Goal: Find specific page/section: Find specific page/section

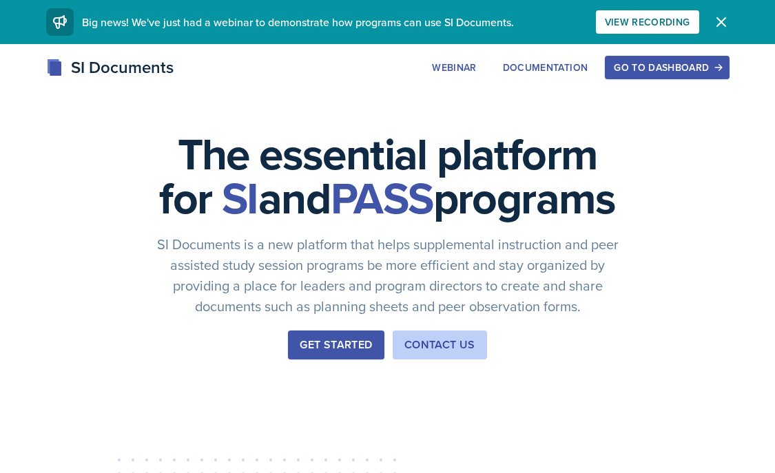
click at [625, 63] on div "Go to Dashboard" at bounding box center [667, 67] width 106 height 11
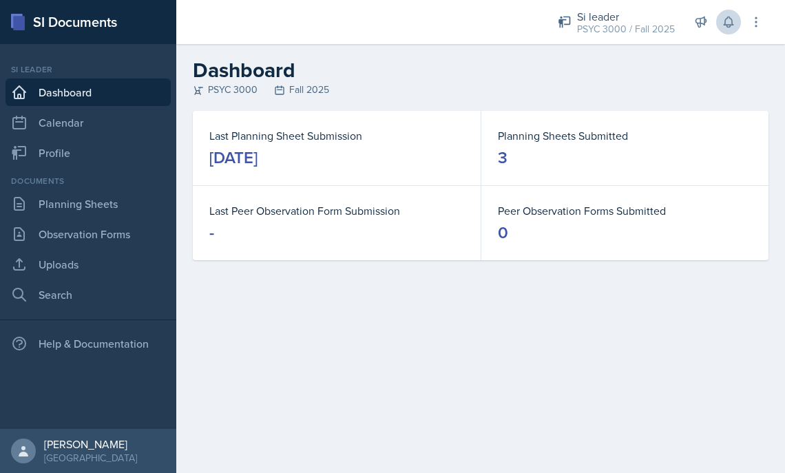
click at [725, 21] on icon at bounding box center [729, 22] width 14 height 14
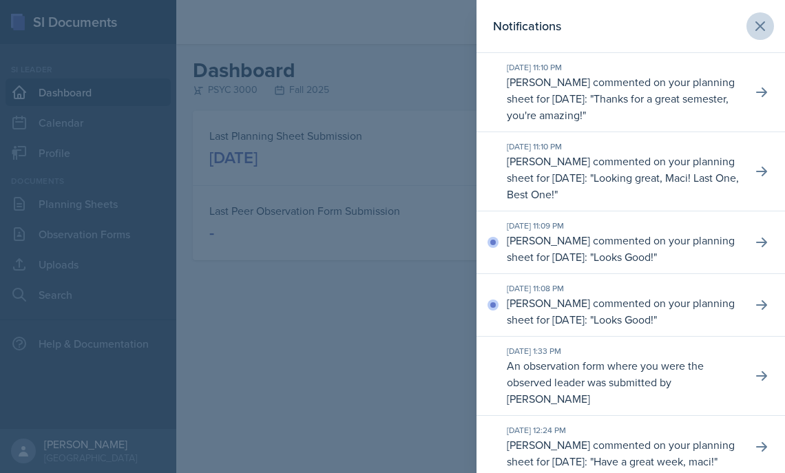
click at [753, 21] on icon at bounding box center [760, 26] width 17 height 17
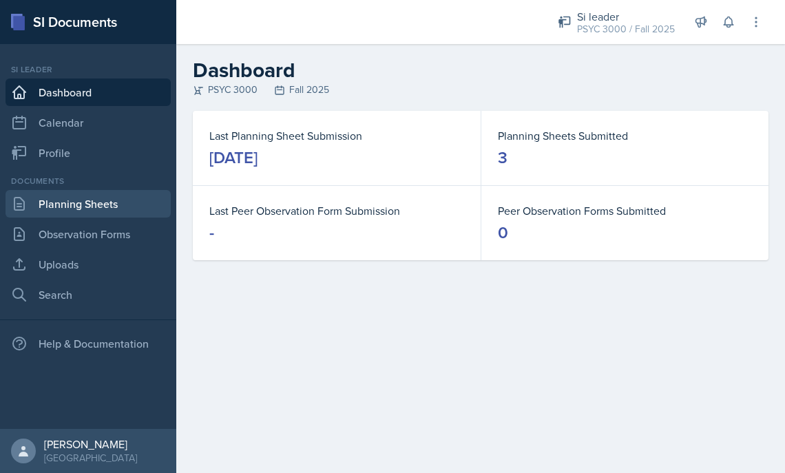
click at [98, 198] on link "Planning Sheets" at bounding box center [88, 204] width 165 height 28
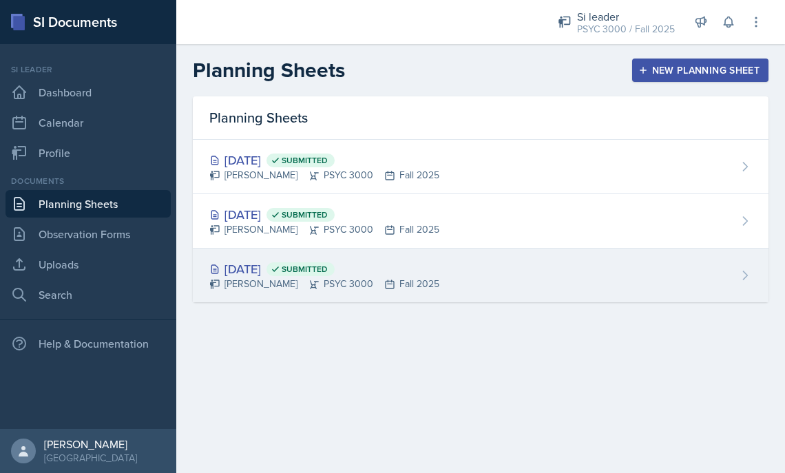
click at [262, 279] on div "Maci DeMott PSYC 3000 Fall 2025" at bounding box center [324, 284] width 230 height 14
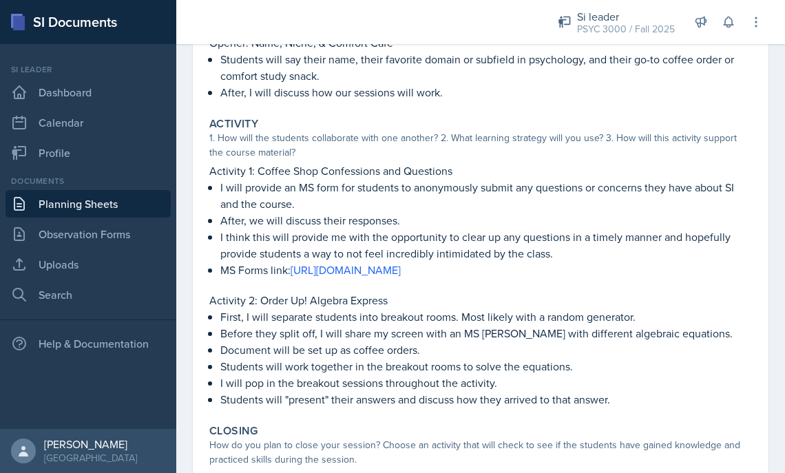
scroll to position [282, 0]
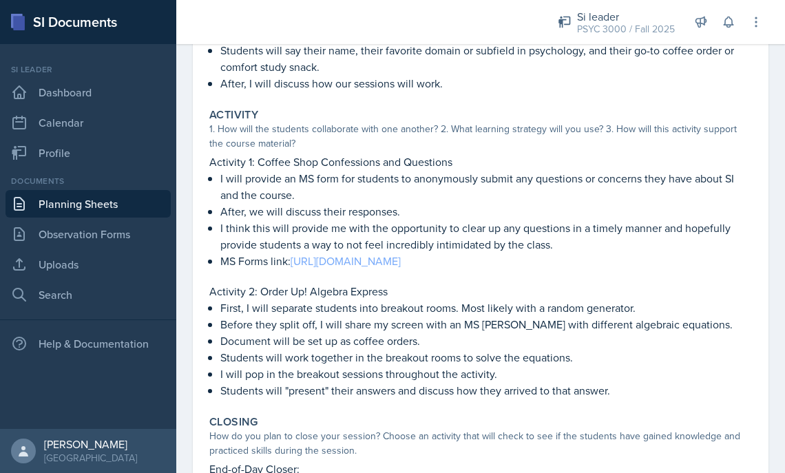
click at [343, 268] on link "https://forms.office.com/r/7jMxSnvh2J" at bounding box center [346, 260] width 110 height 15
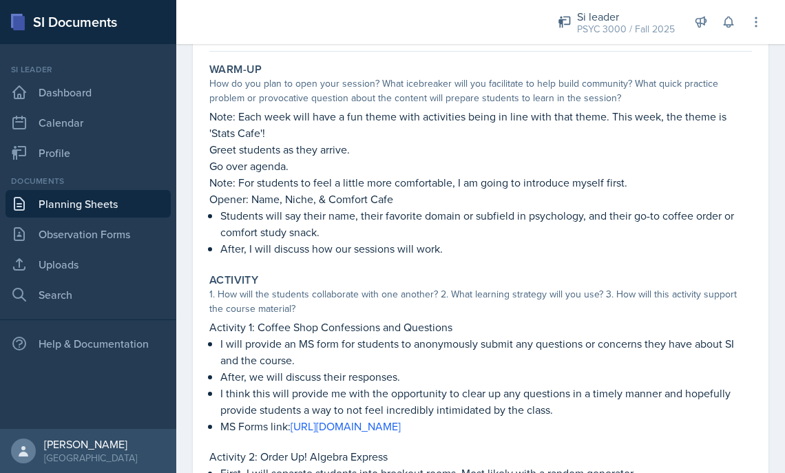
scroll to position [0, 0]
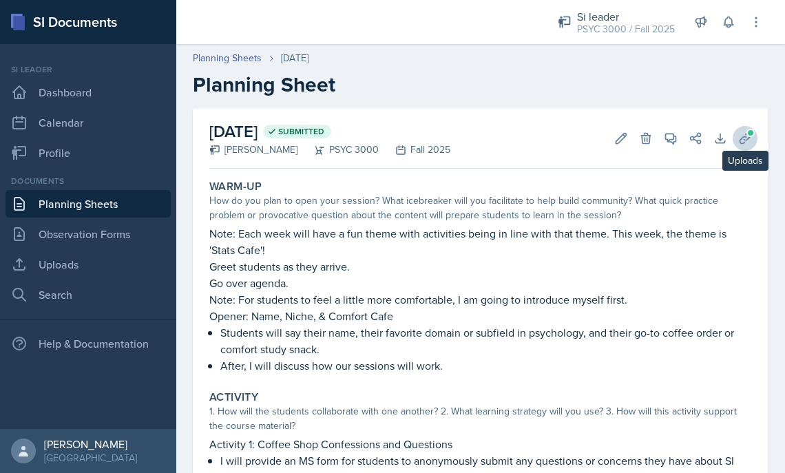
click at [738, 133] on icon at bounding box center [745, 139] width 14 height 14
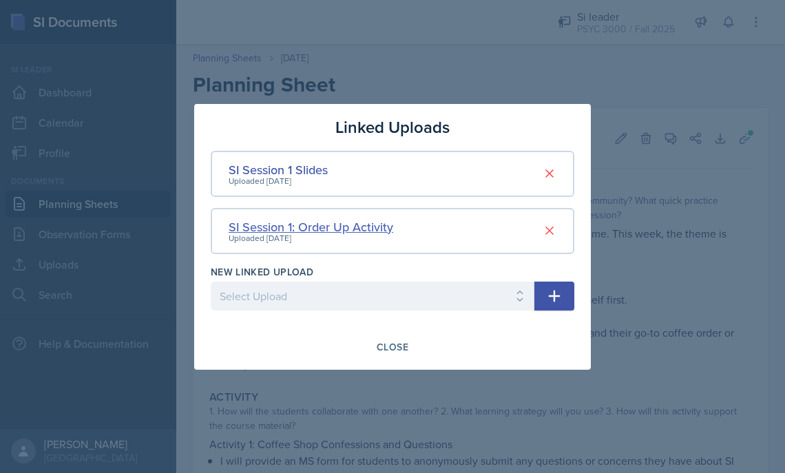
click at [303, 227] on div "SI Session 1: Order Up Activity" at bounding box center [311, 227] width 165 height 19
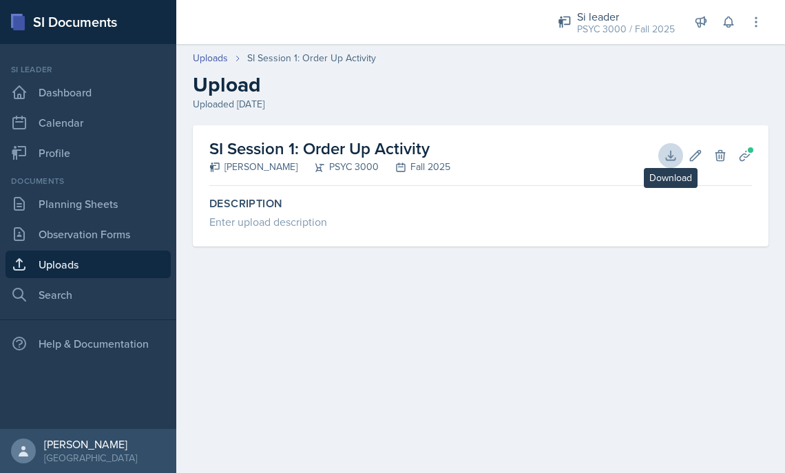
click at [665, 155] on icon at bounding box center [671, 156] width 14 height 14
click at [614, 337] on main "Uploads SI Session 1: Order Up Activity Upload Uploaded Aug 18th, 2025 SI Sessi…" at bounding box center [480, 258] width 609 height 429
